Goal: Transaction & Acquisition: Purchase product/service

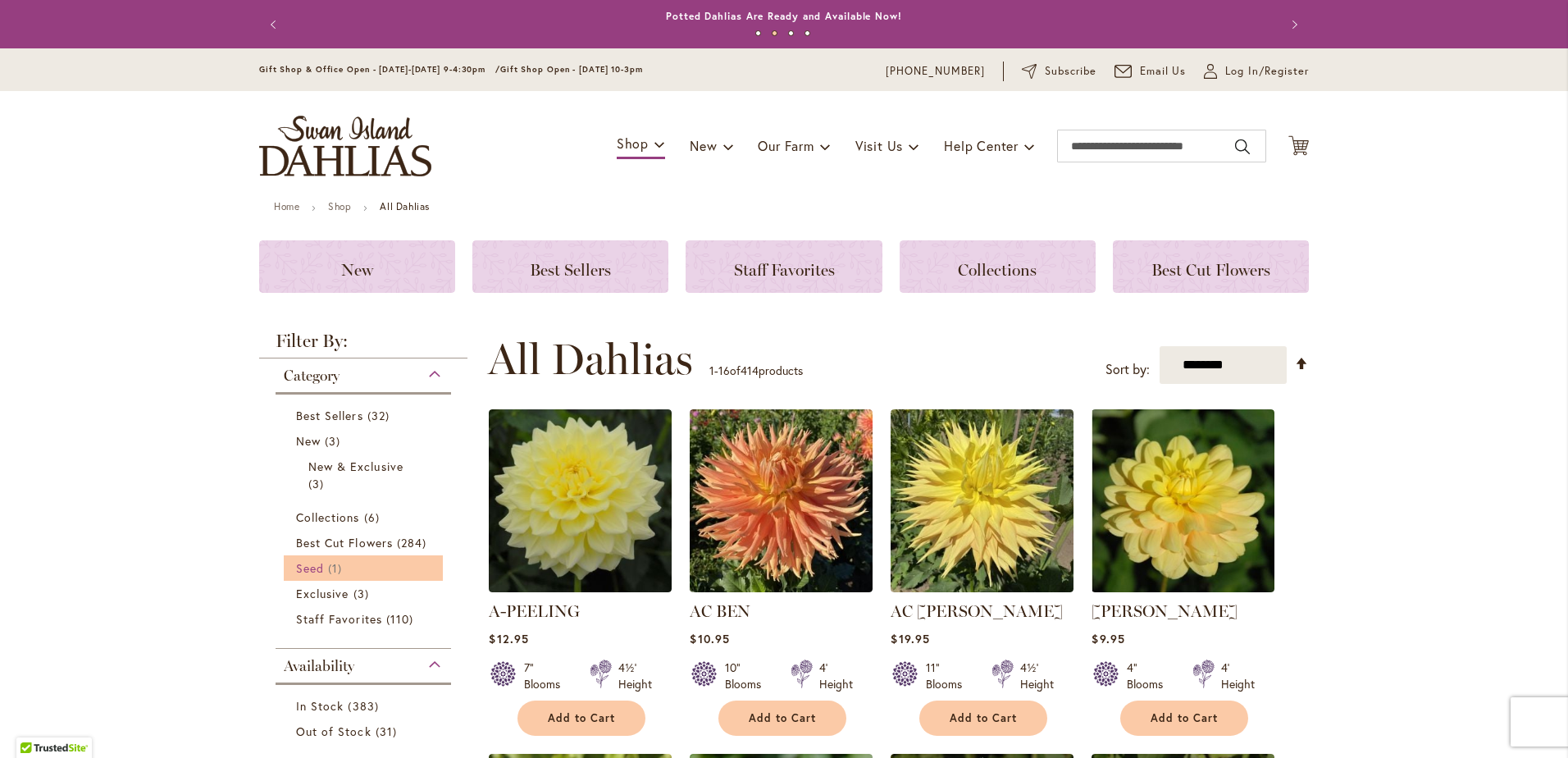
click at [308, 571] on span "Seed" at bounding box center [310, 568] width 28 height 16
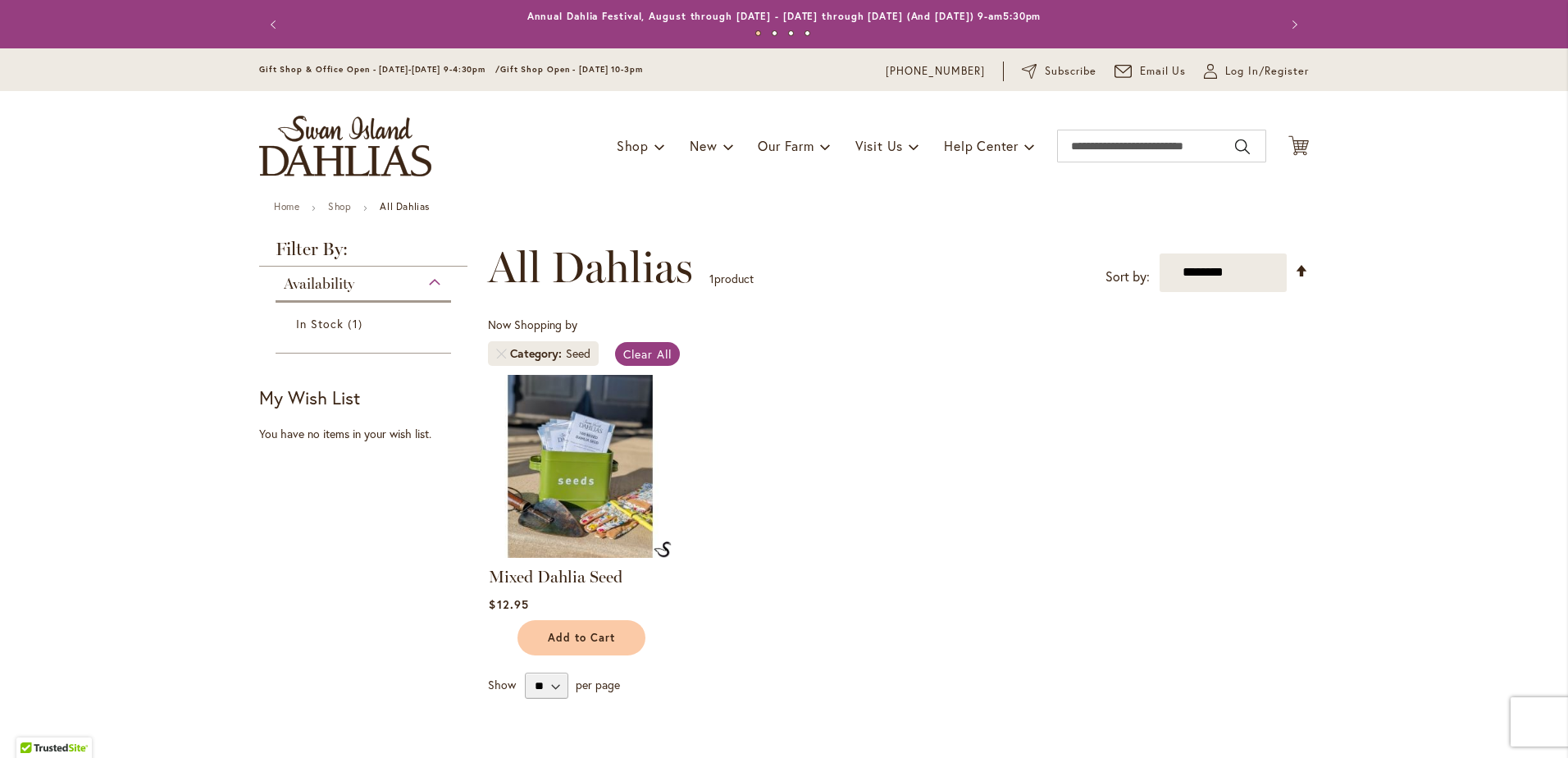
click at [587, 481] on img at bounding box center [581, 466] width 192 height 192
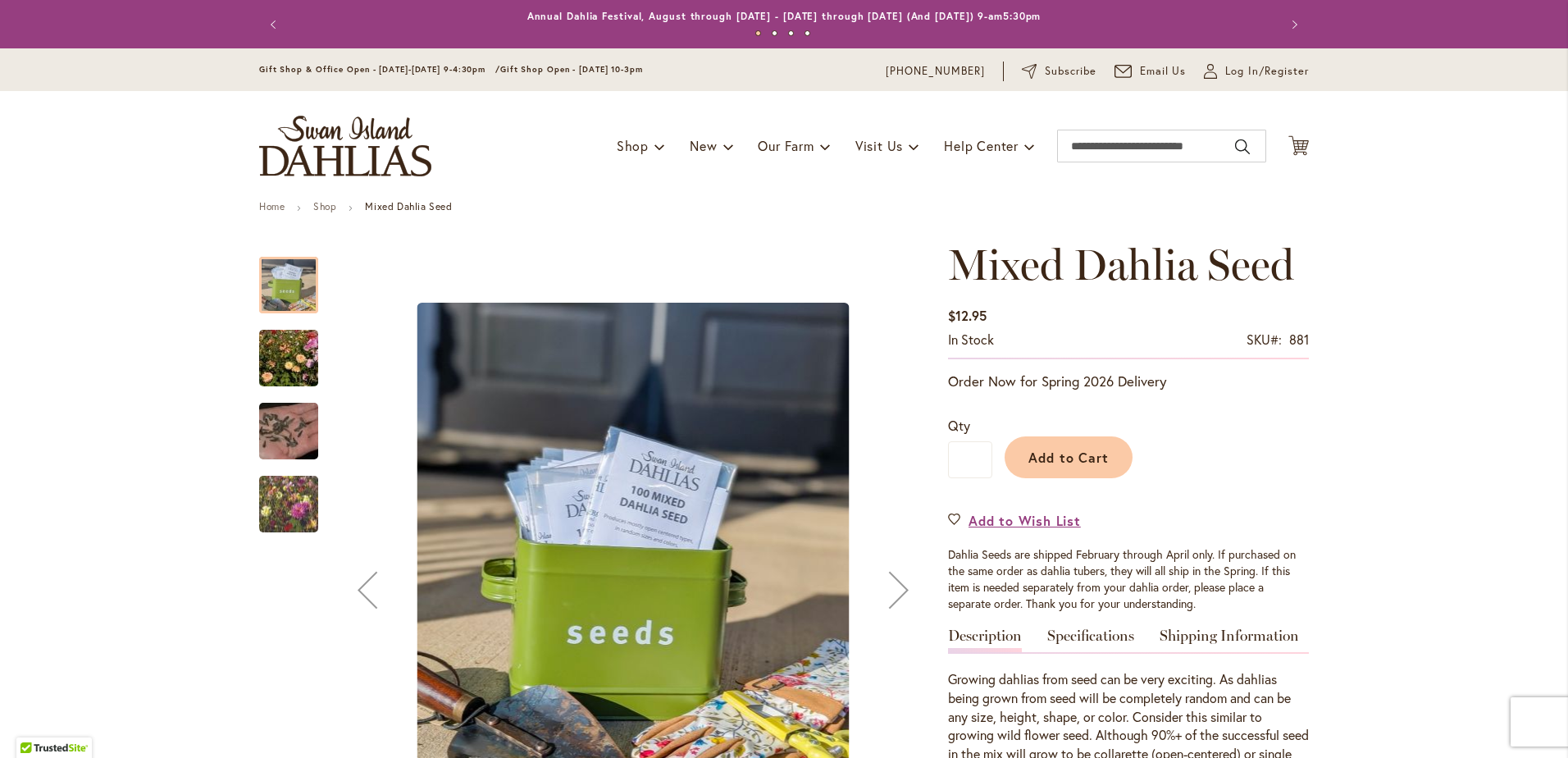
click at [283, 348] on img "Swan Island Dahlias - Dahlia Seedlings" at bounding box center [289, 358] width 118 height 78
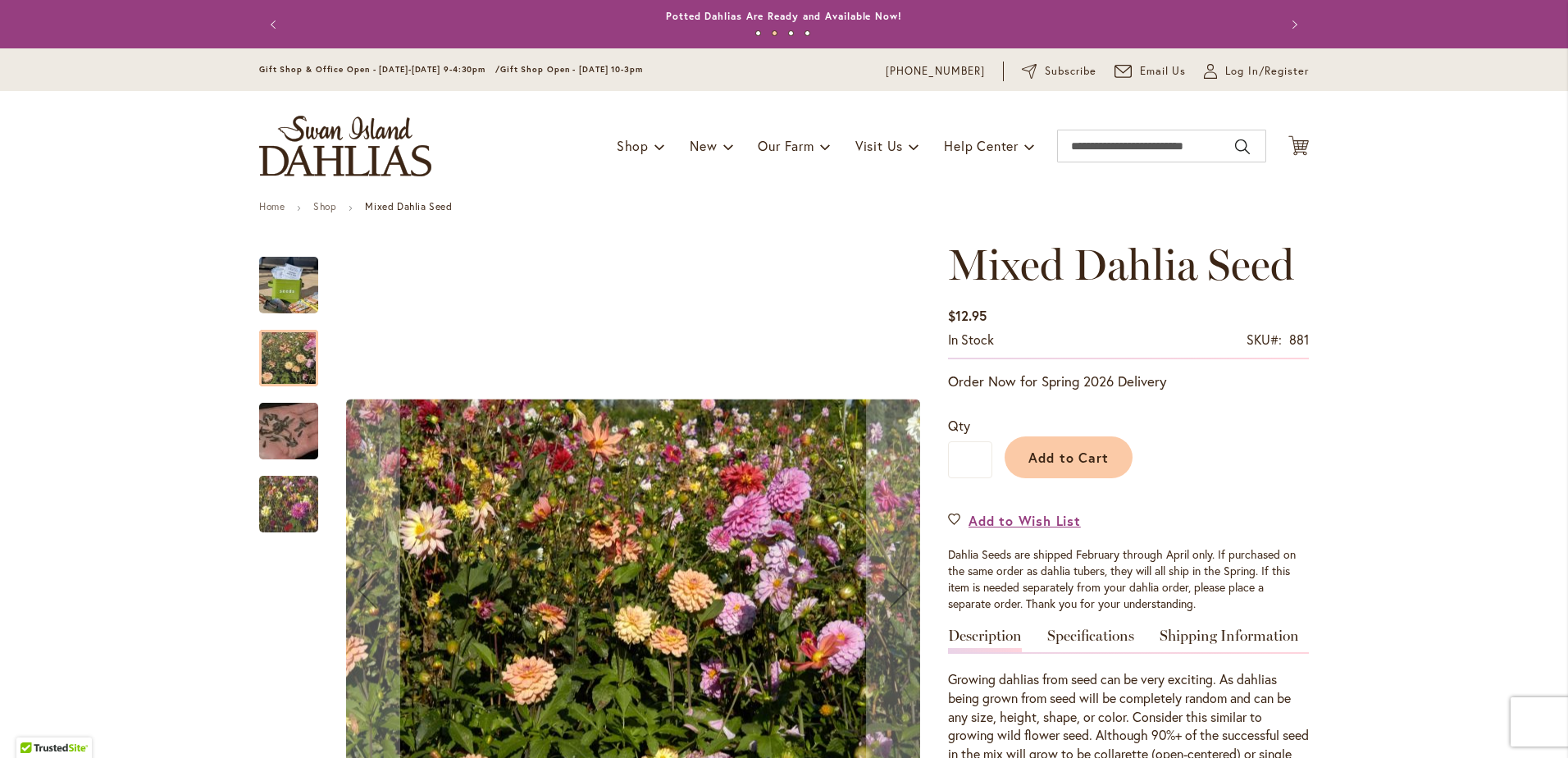
click at [281, 422] on img "Swan Island Dahlias - Dahlia Seed" at bounding box center [289, 430] width 118 height 78
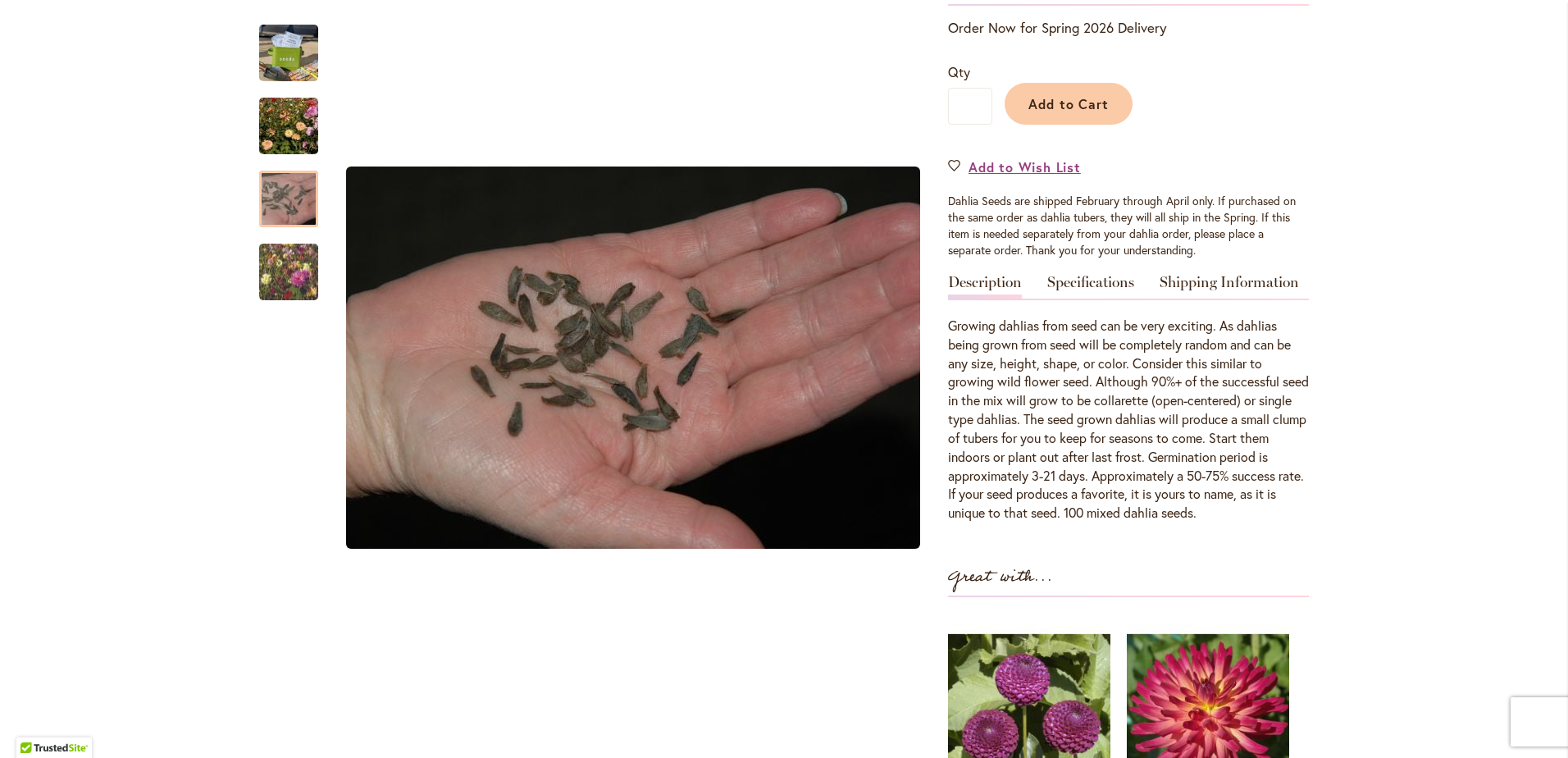
scroll to position [328, 0]
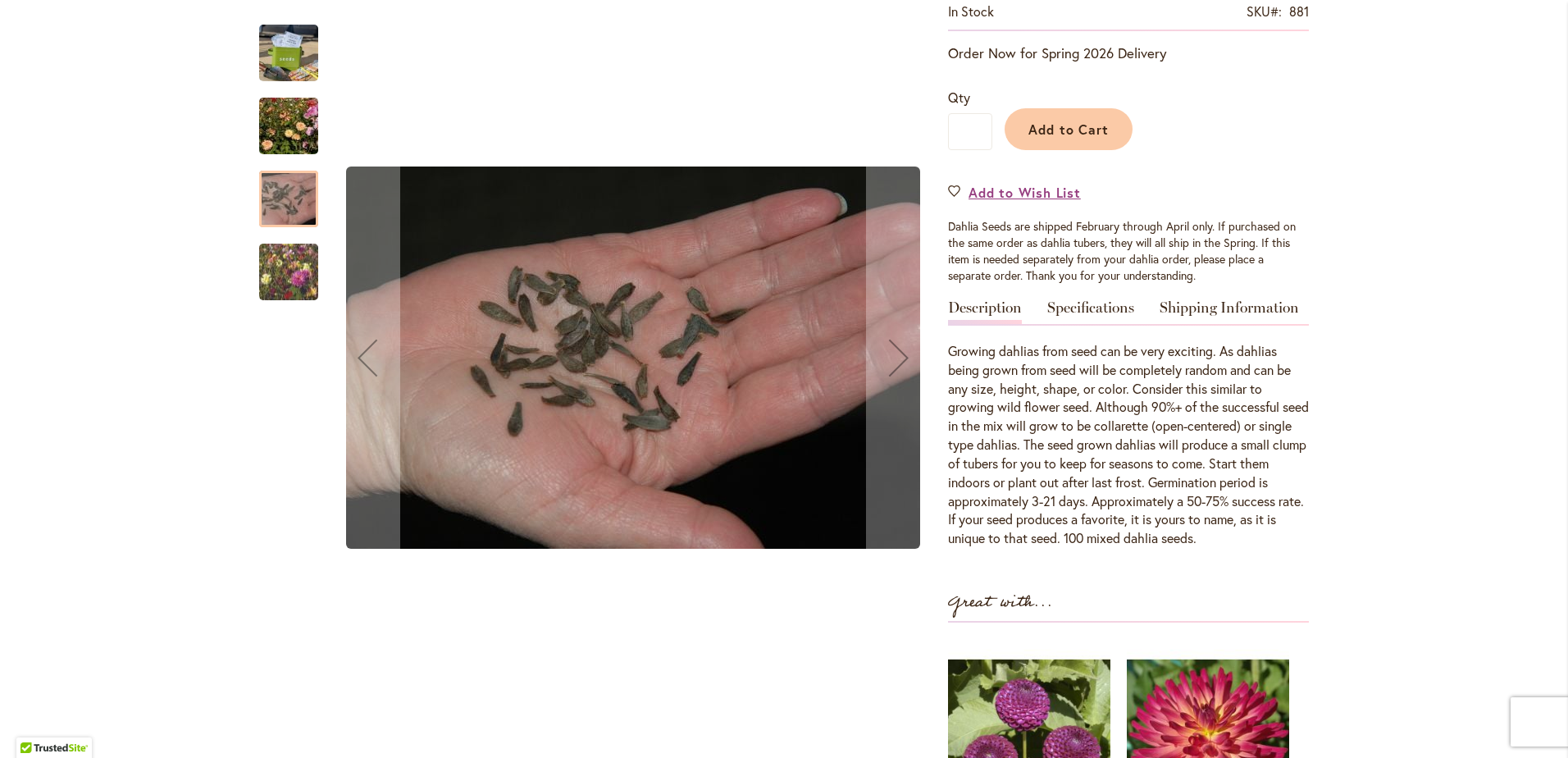
click at [282, 261] on img "Swan Island Dahlias - Dahlia Seedlings" at bounding box center [289, 272] width 118 height 99
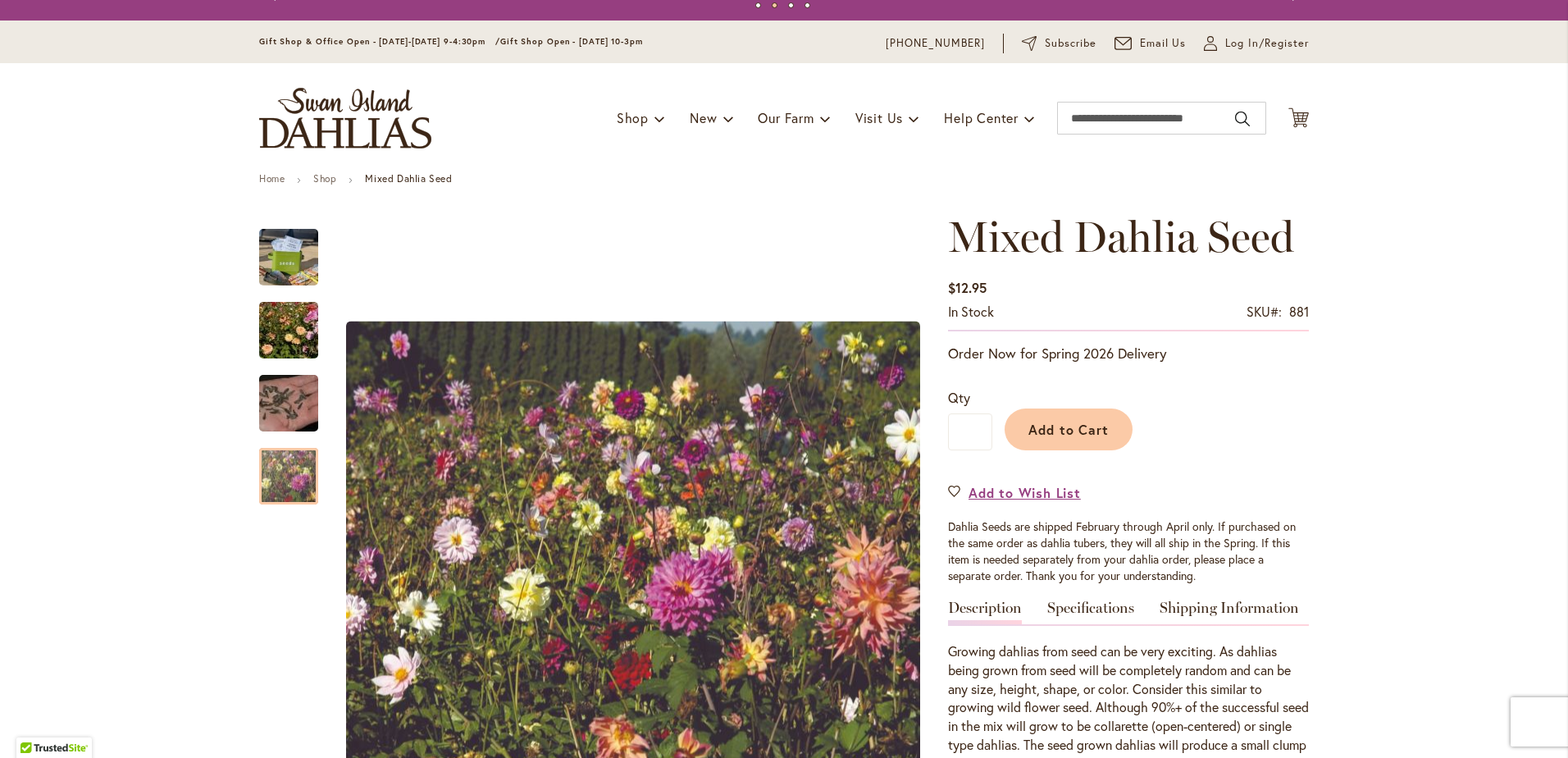
scroll to position [0, 0]
